Goal: Task Accomplishment & Management: Manage account settings

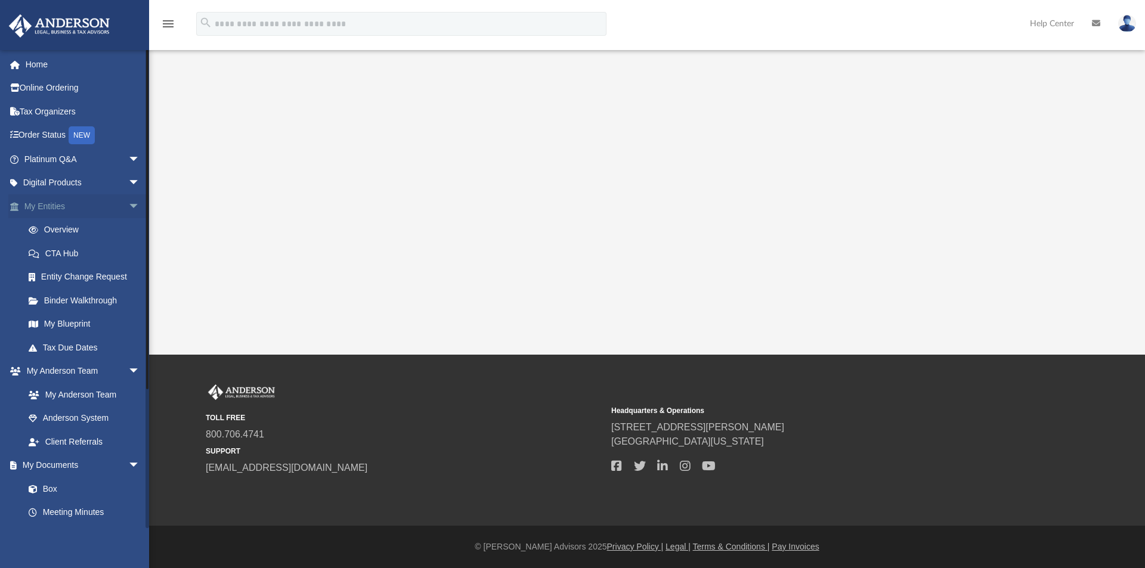
click at [62, 208] on link "My Entities arrow_drop_down" at bounding box center [83, 206] width 150 height 24
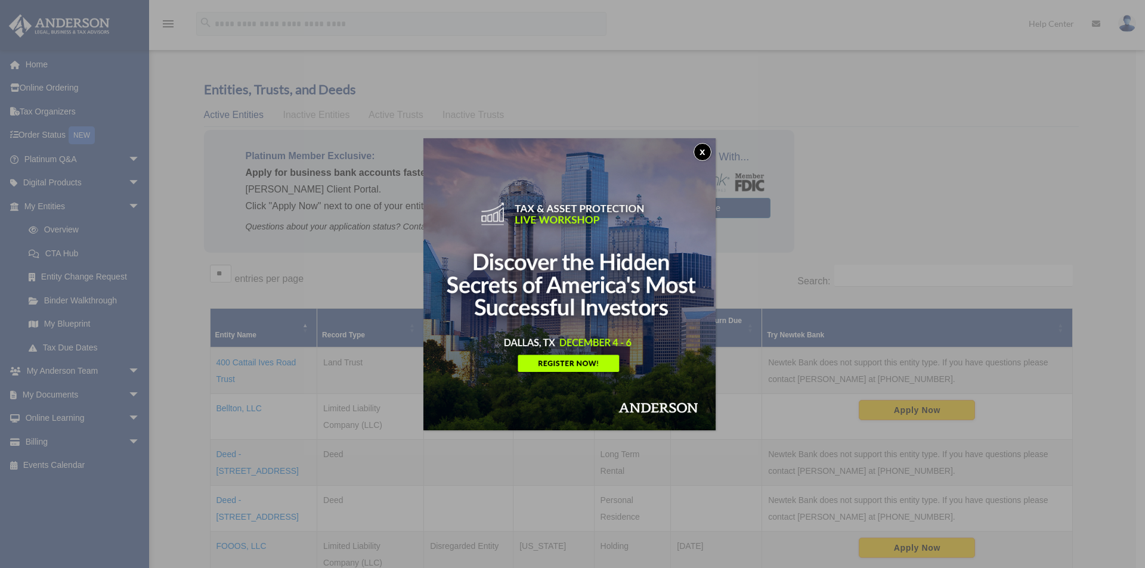
click at [709, 155] on button "x" at bounding box center [703, 152] width 18 height 18
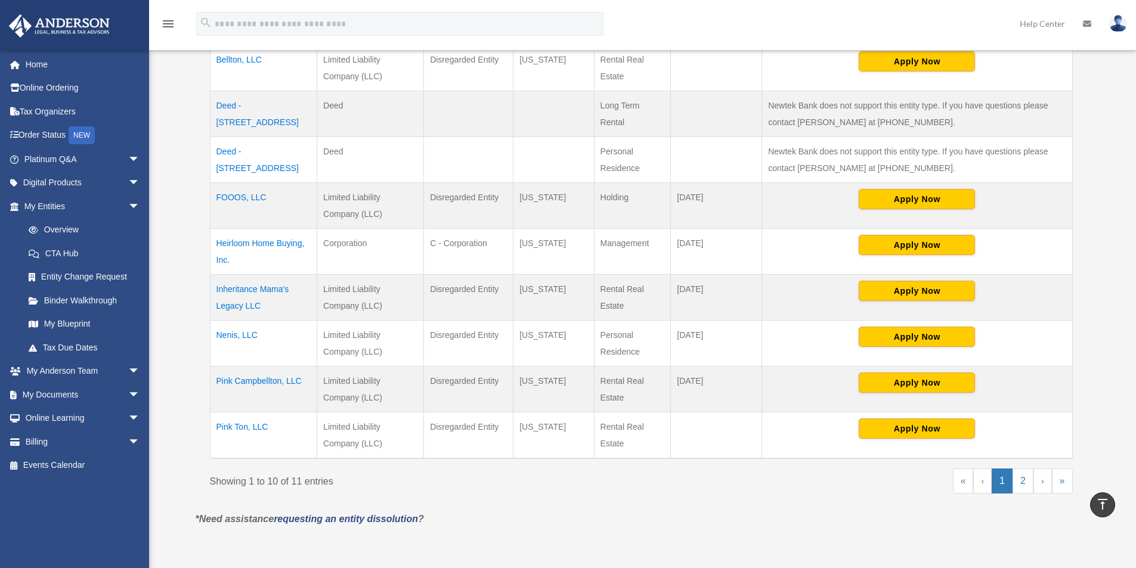
scroll to position [361, 0]
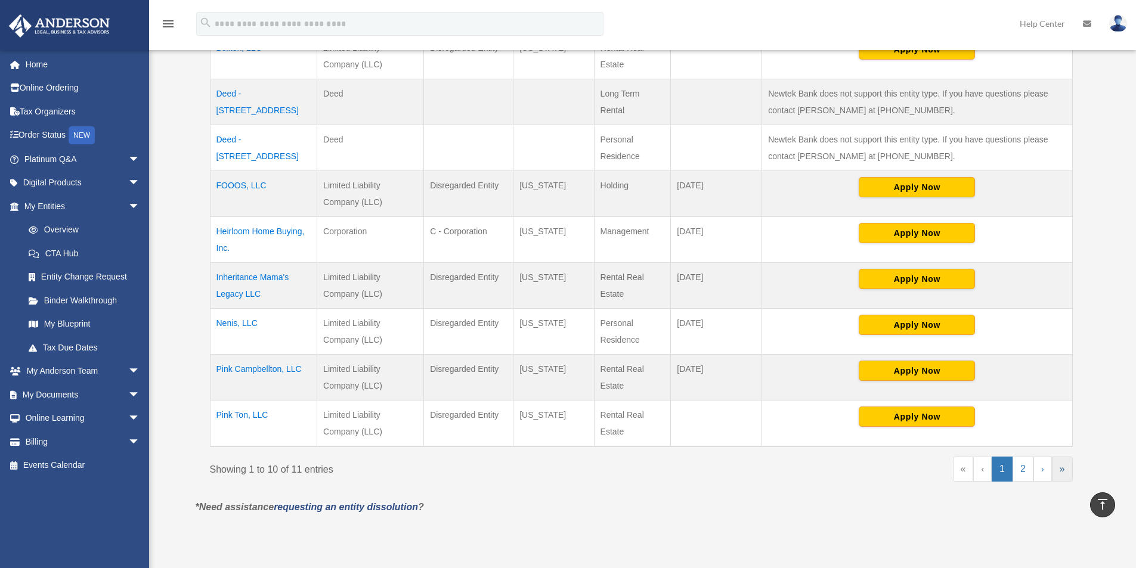
click at [1057, 467] on link "»" at bounding box center [1062, 469] width 21 height 25
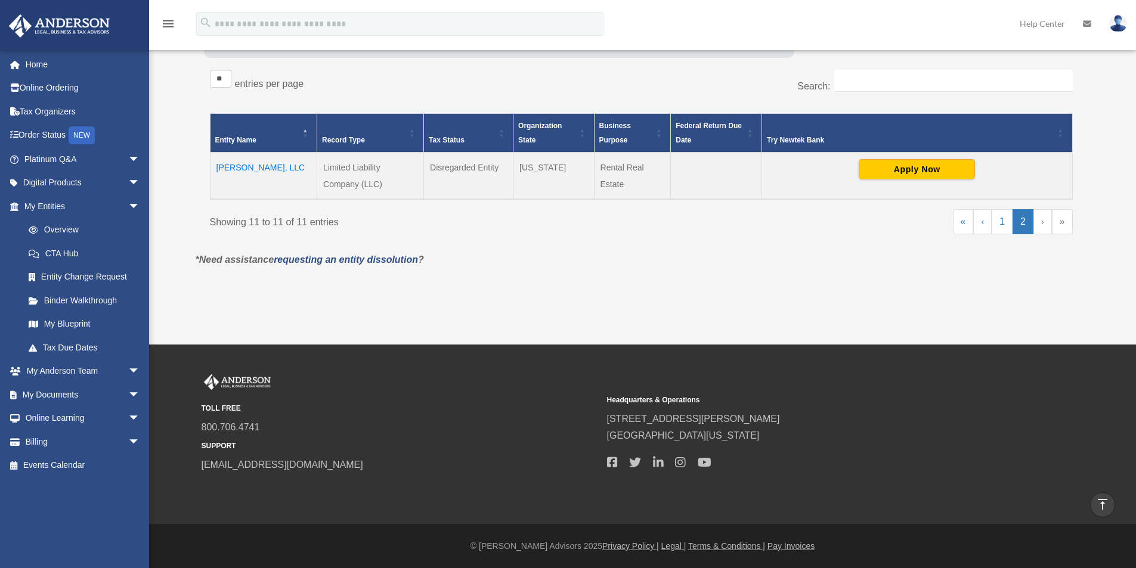
scroll to position [195, 0]
click at [73, 444] on link "Billing arrow_drop_down" at bounding box center [83, 442] width 150 height 24
click at [32, 436] on link "Billing arrow_drop_down" at bounding box center [83, 442] width 150 height 24
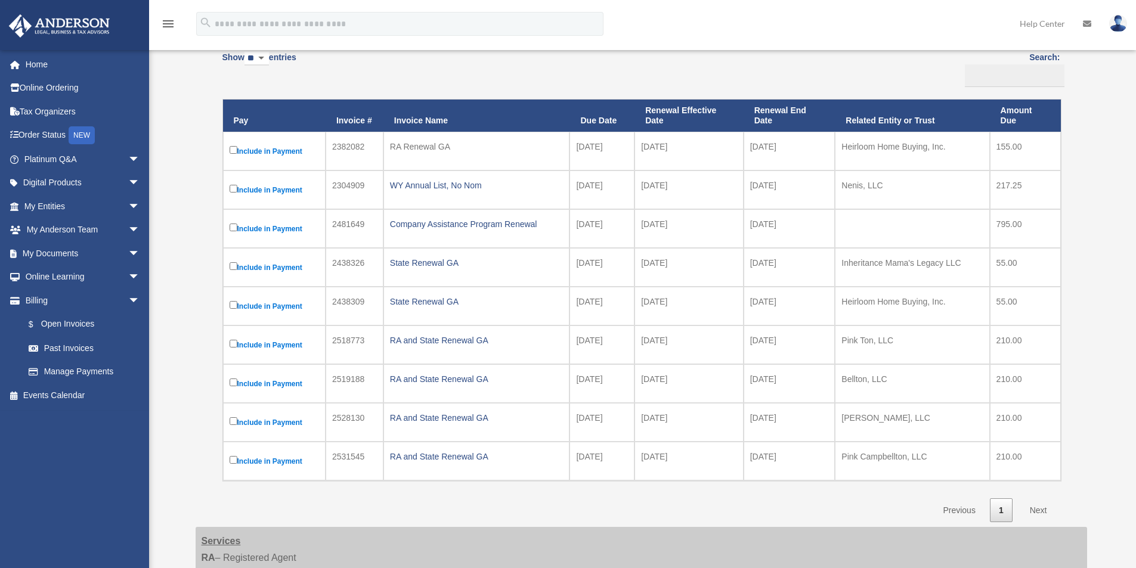
scroll to position [127, 0]
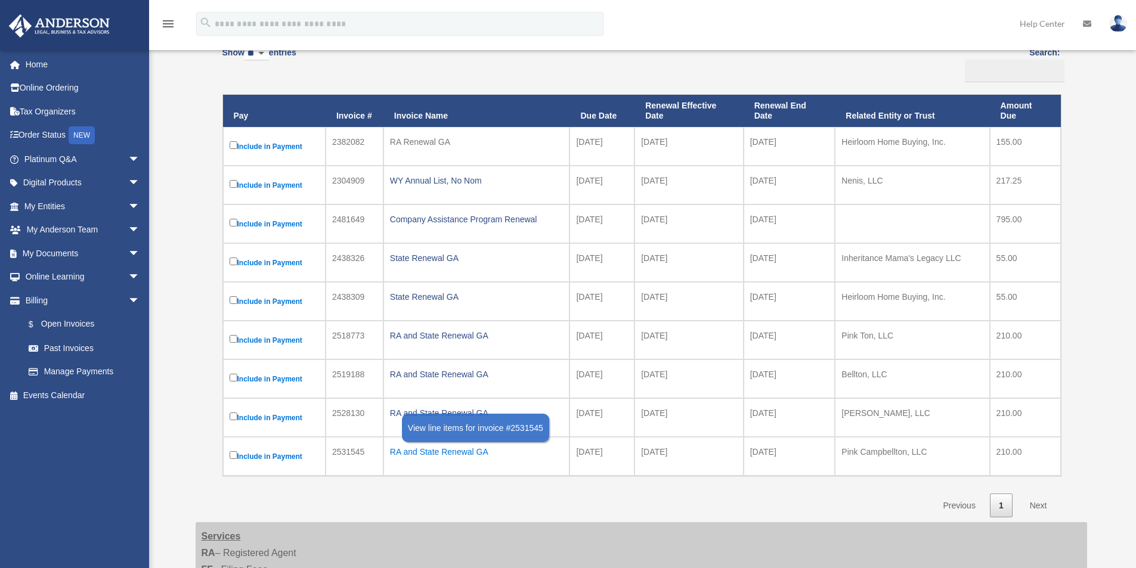
click at [429, 449] on div "RA and State Renewal GA" at bounding box center [477, 452] width 174 height 17
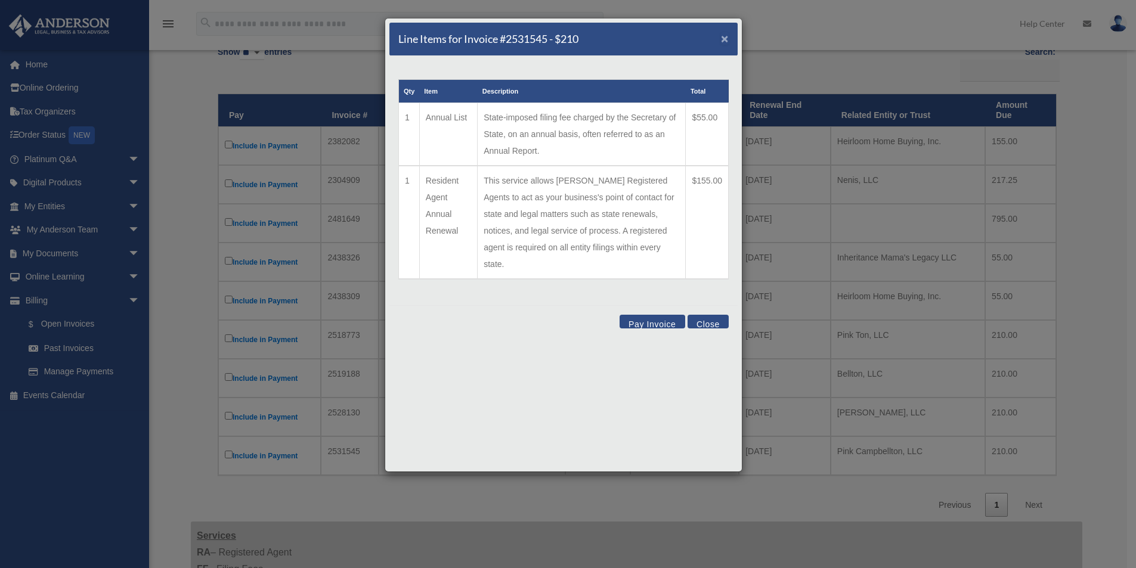
click at [724, 35] on span "×" at bounding box center [725, 39] width 8 height 14
